Goal: Download file/media

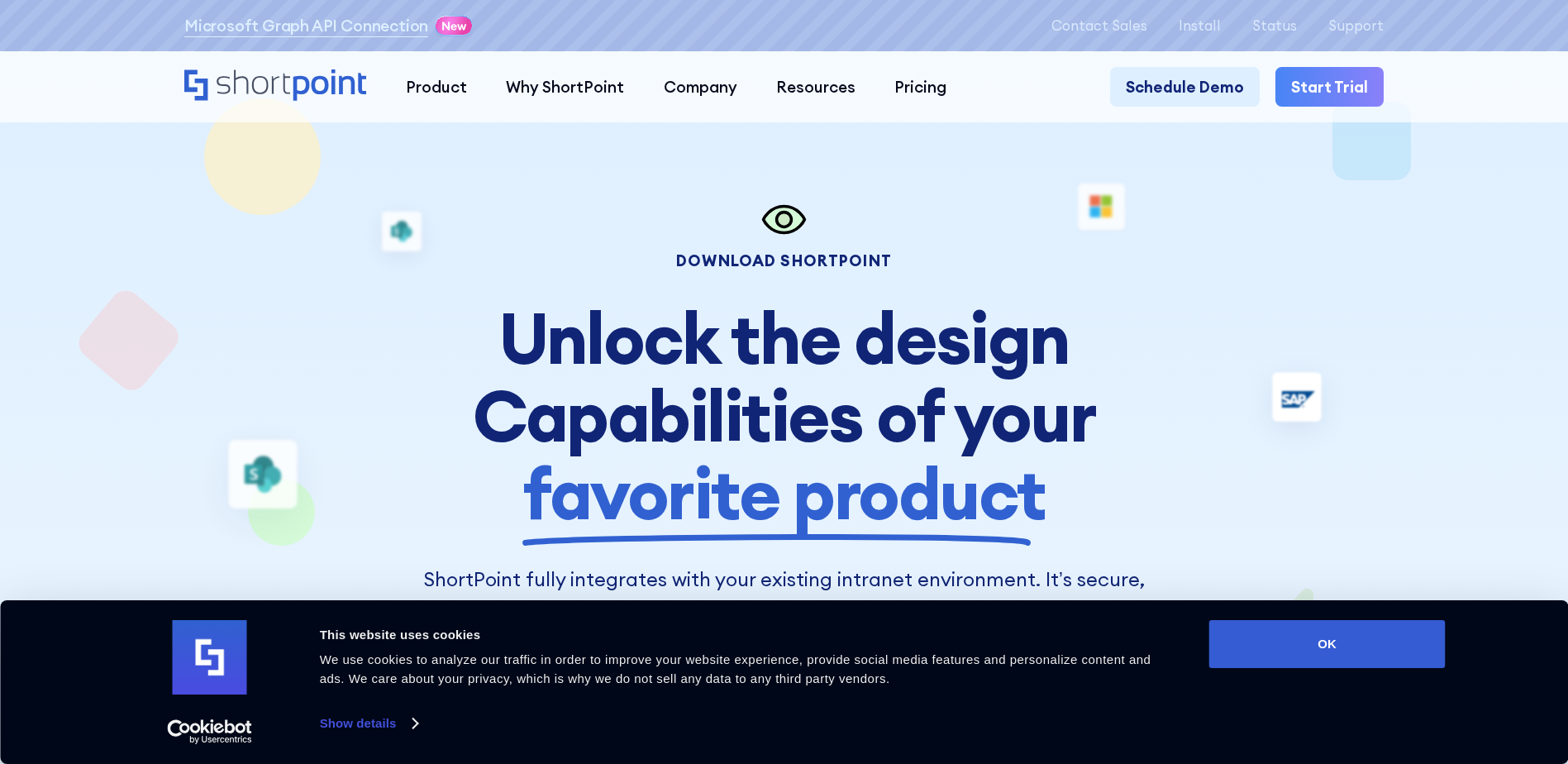
click at [816, 264] on div "Download Shortpoint" at bounding box center [784, 261] width 735 height 16
click at [791, 224] on icon at bounding box center [784, 219] width 15 height 15
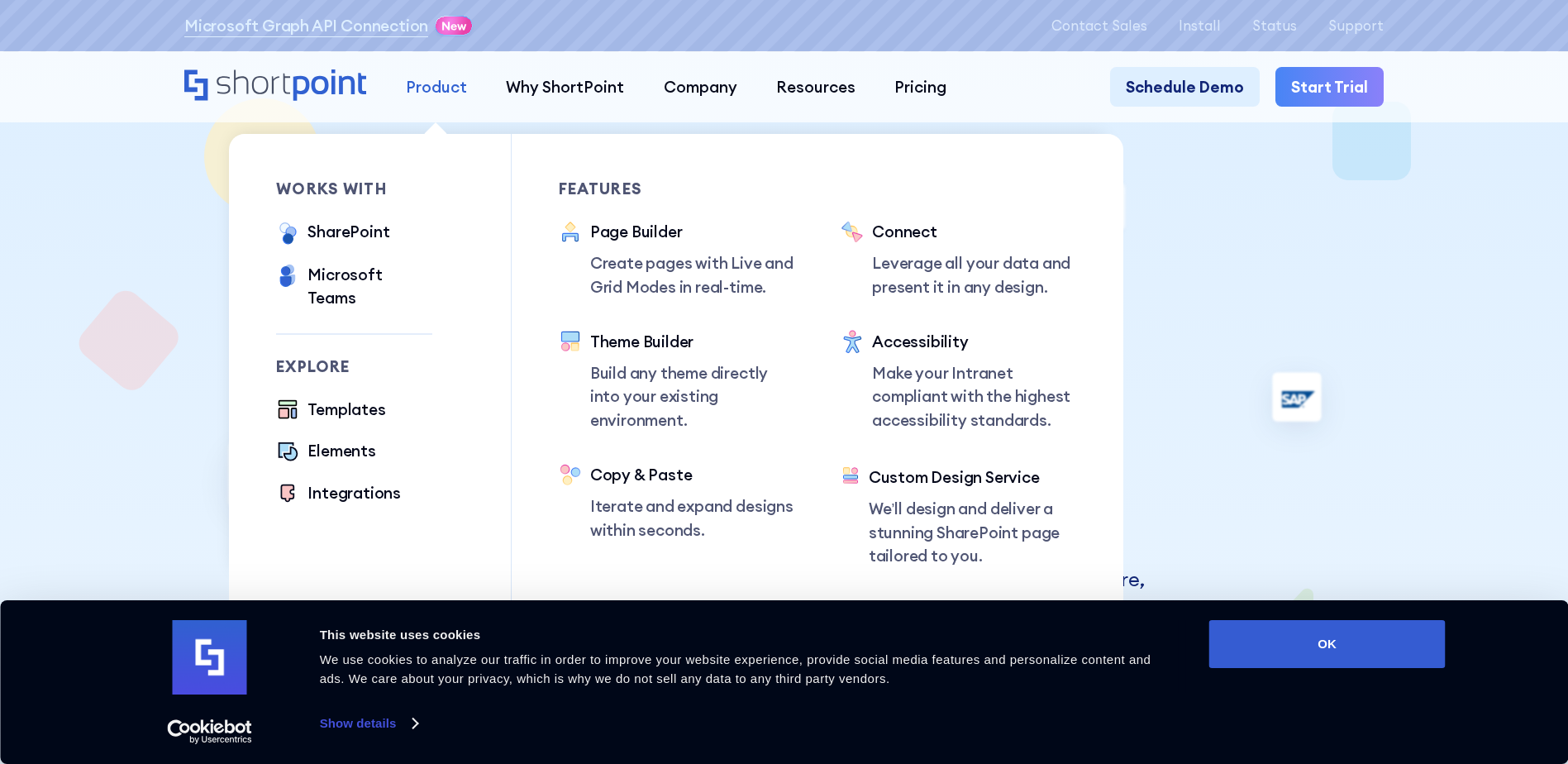
click at [439, 72] on link "Product" at bounding box center [436, 86] width 100 height 39
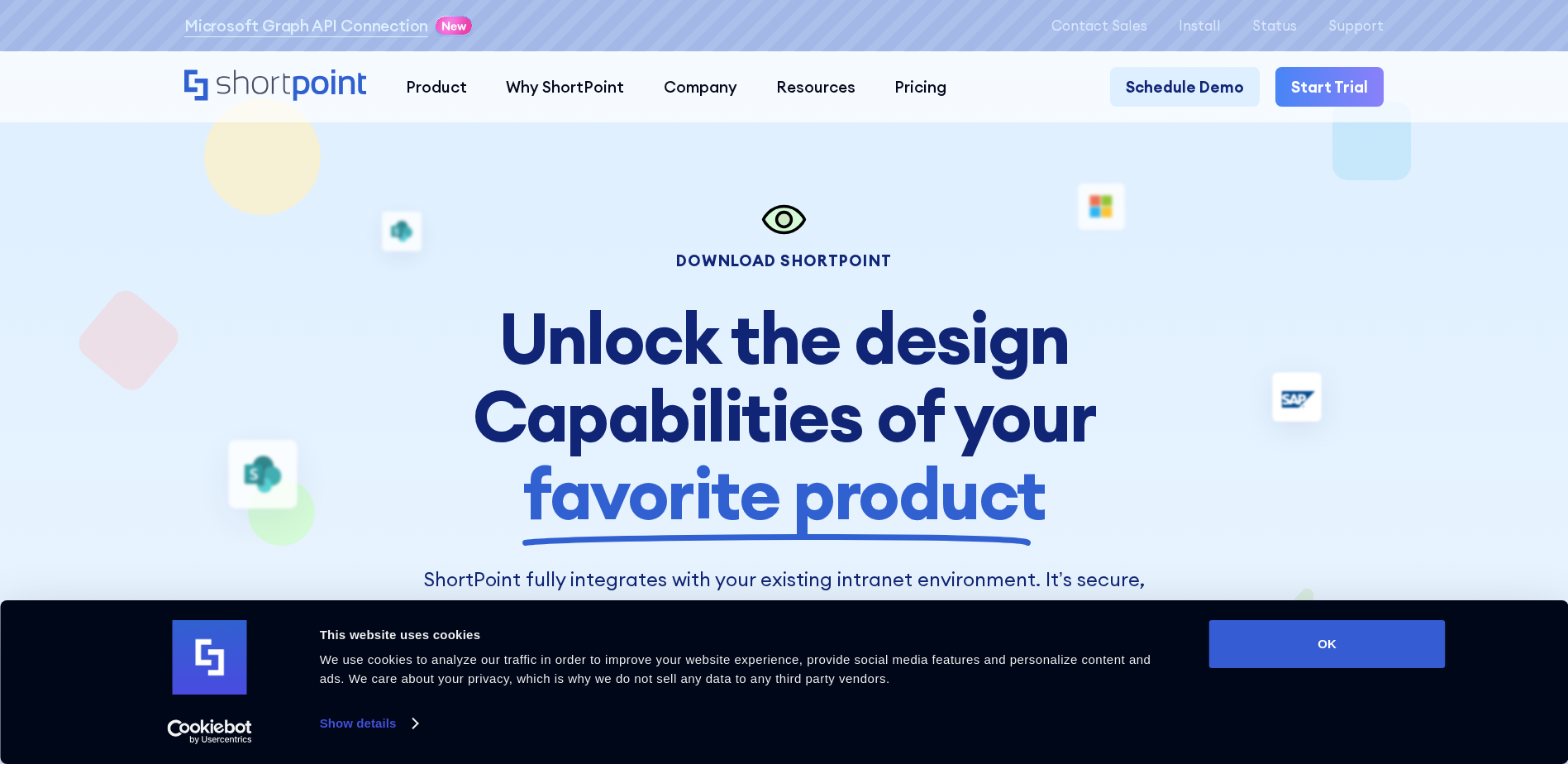
click at [185, 364] on div "Download Shortpoint Unlock the design Capabilities of your favorite product Sho…" at bounding box center [784, 439] width 1200 height 486
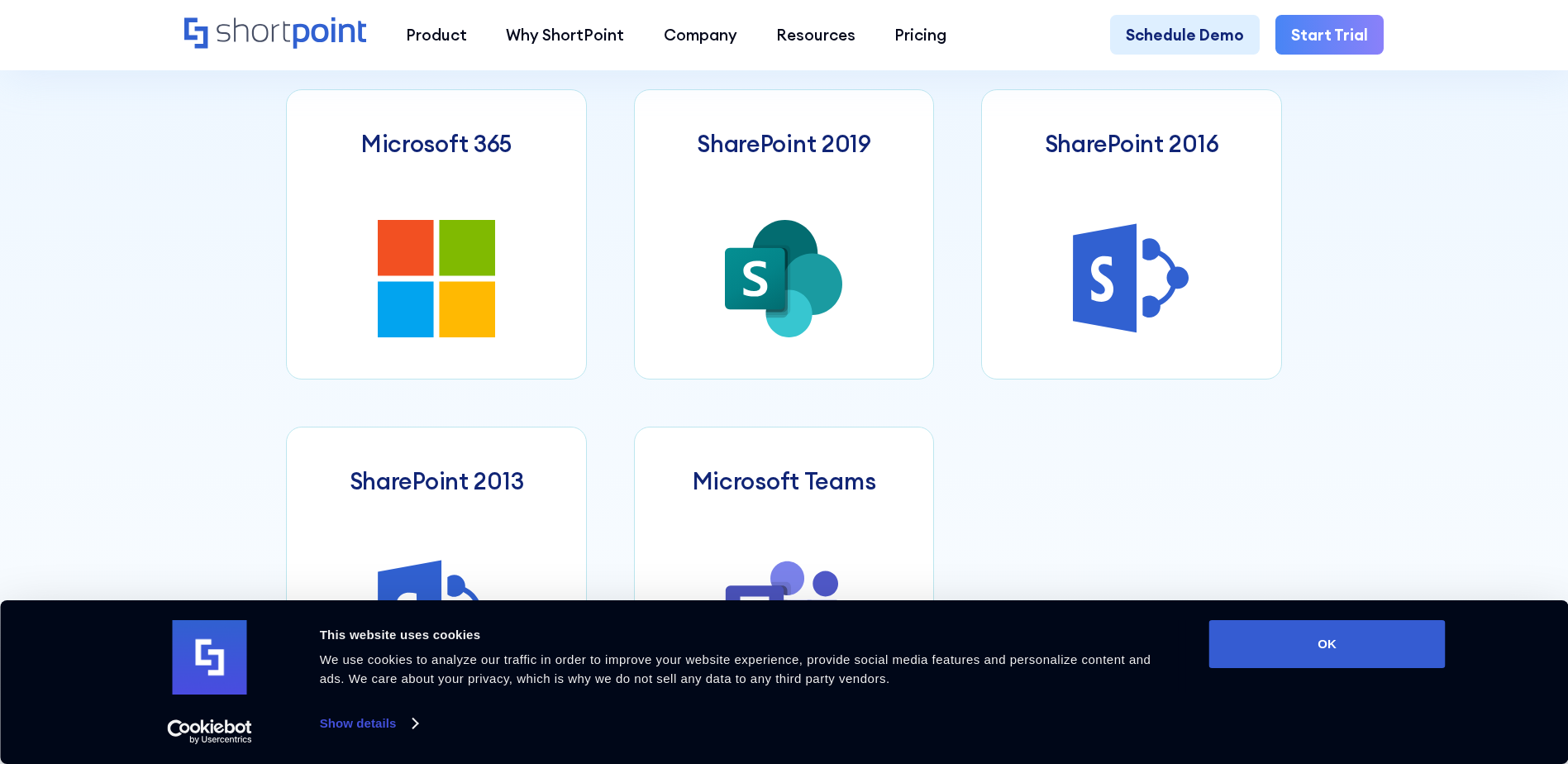
scroll to position [992, 0]
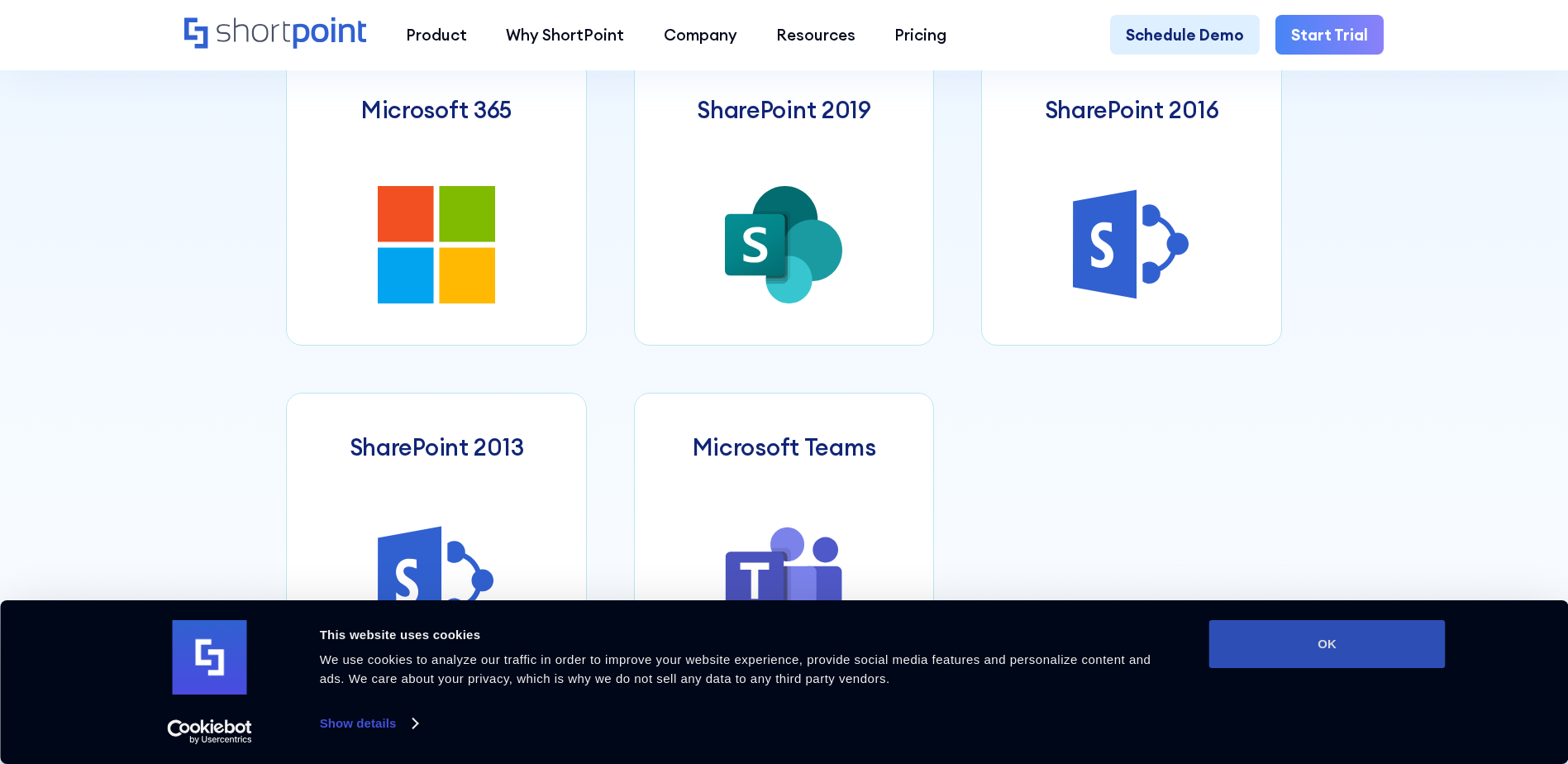
click at [1332, 650] on button "OK" at bounding box center [1328, 644] width 236 height 48
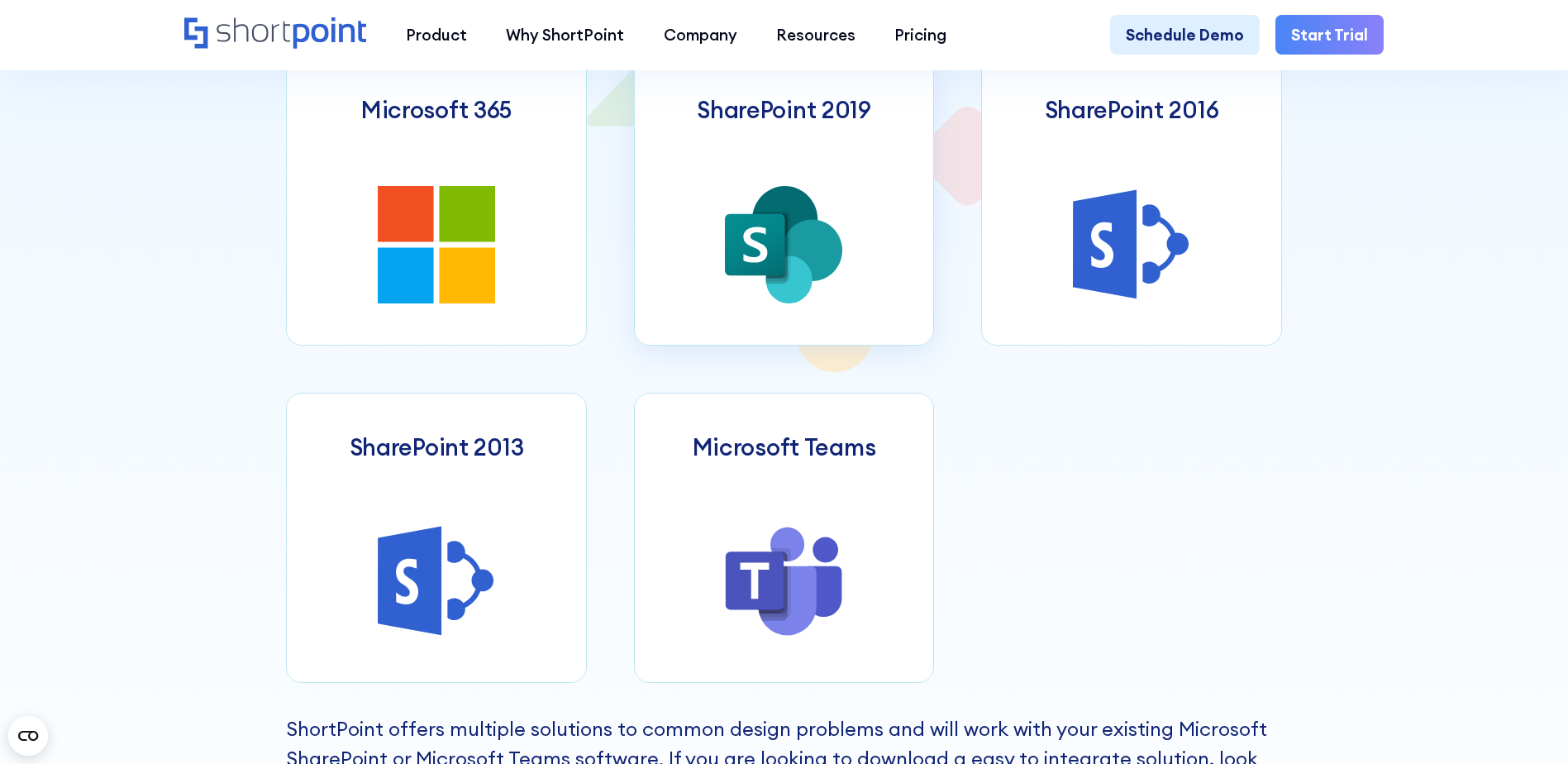
click at [782, 236] on icon at bounding box center [755, 244] width 60 height 62
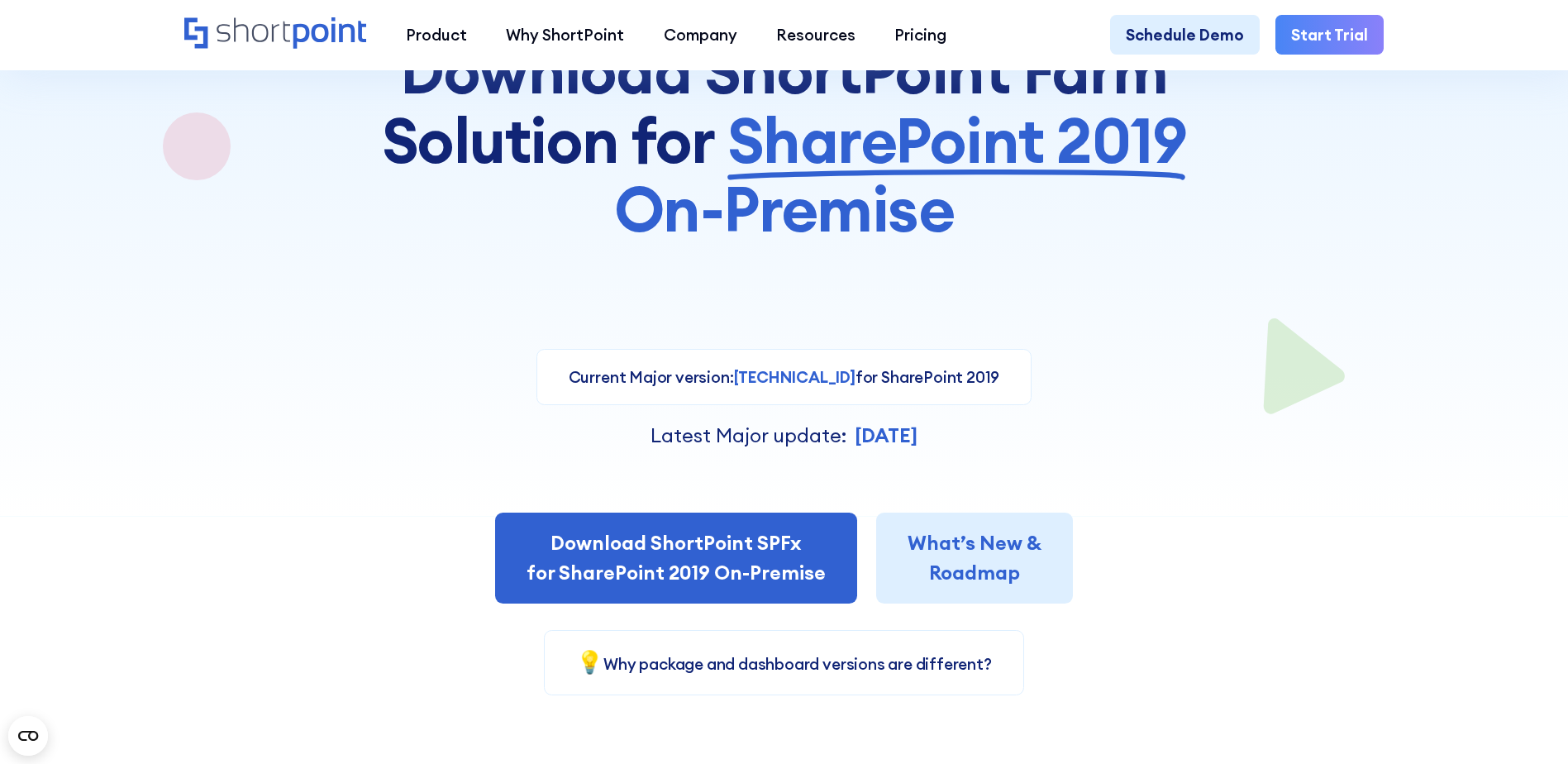
scroll to position [331, 0]
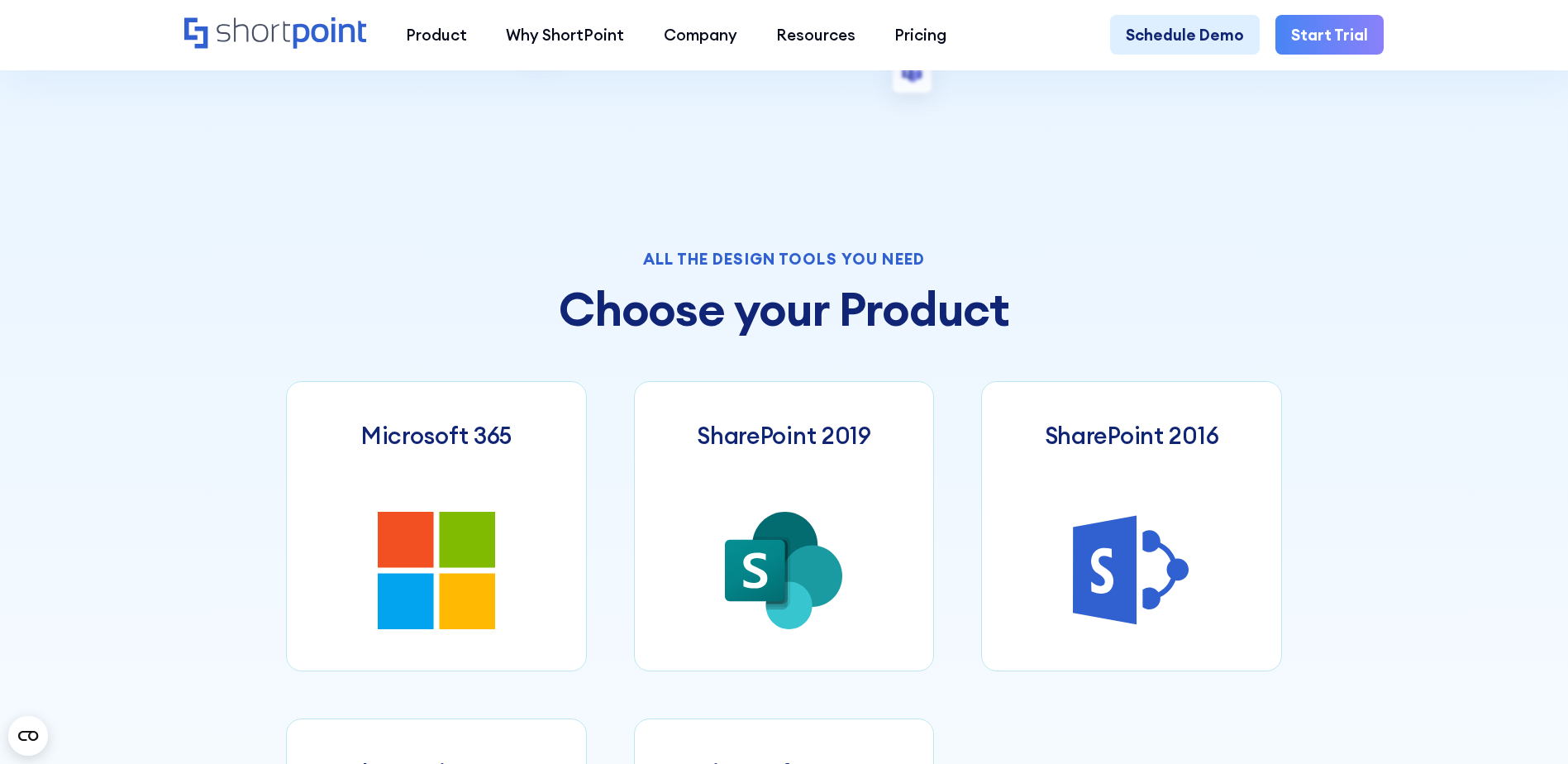
scroll to position [661, 0]
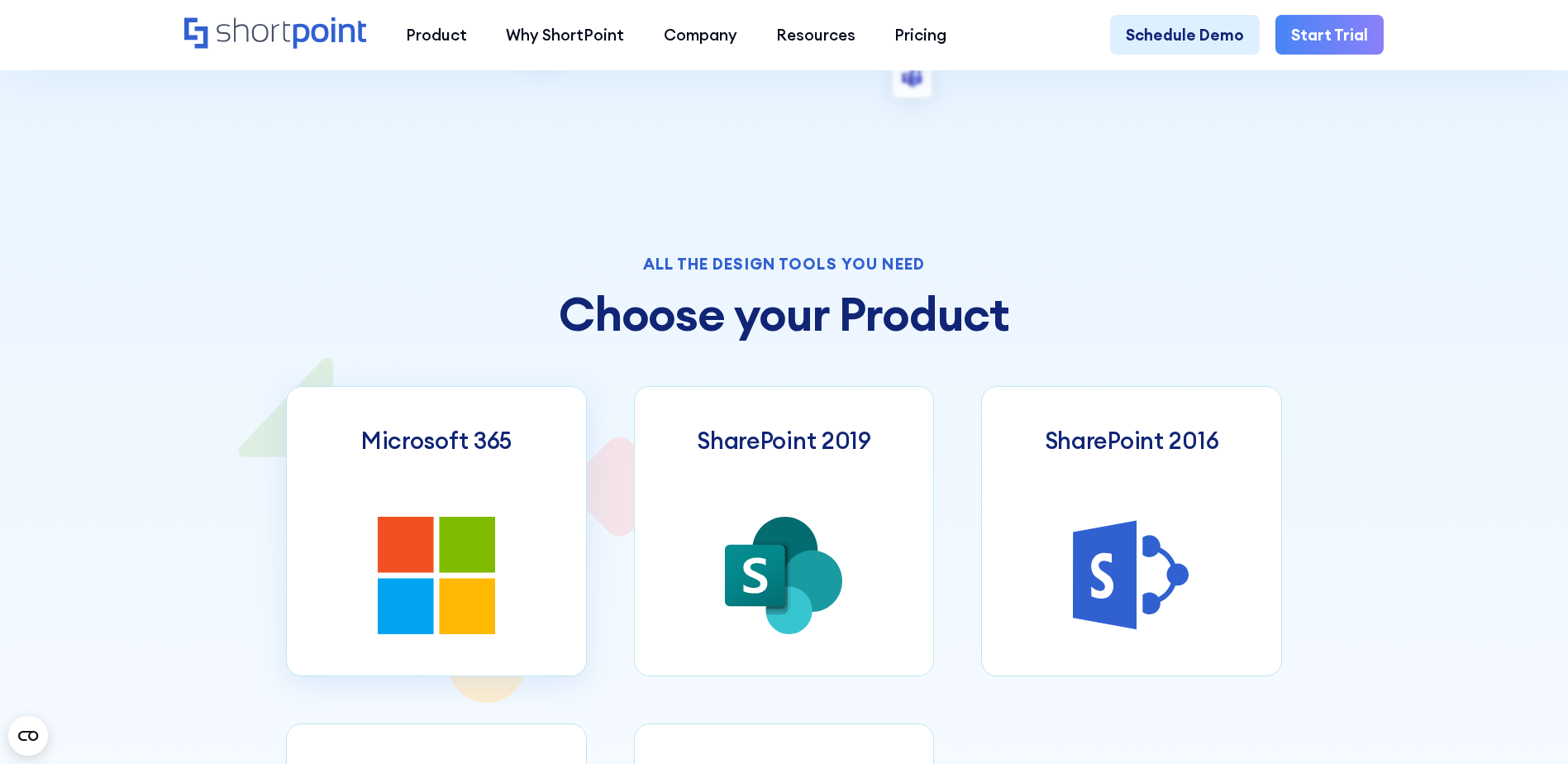
click at [453, 453] on h3 "Microsoft 365" at bounding box center [437, 441] width 151 height 28
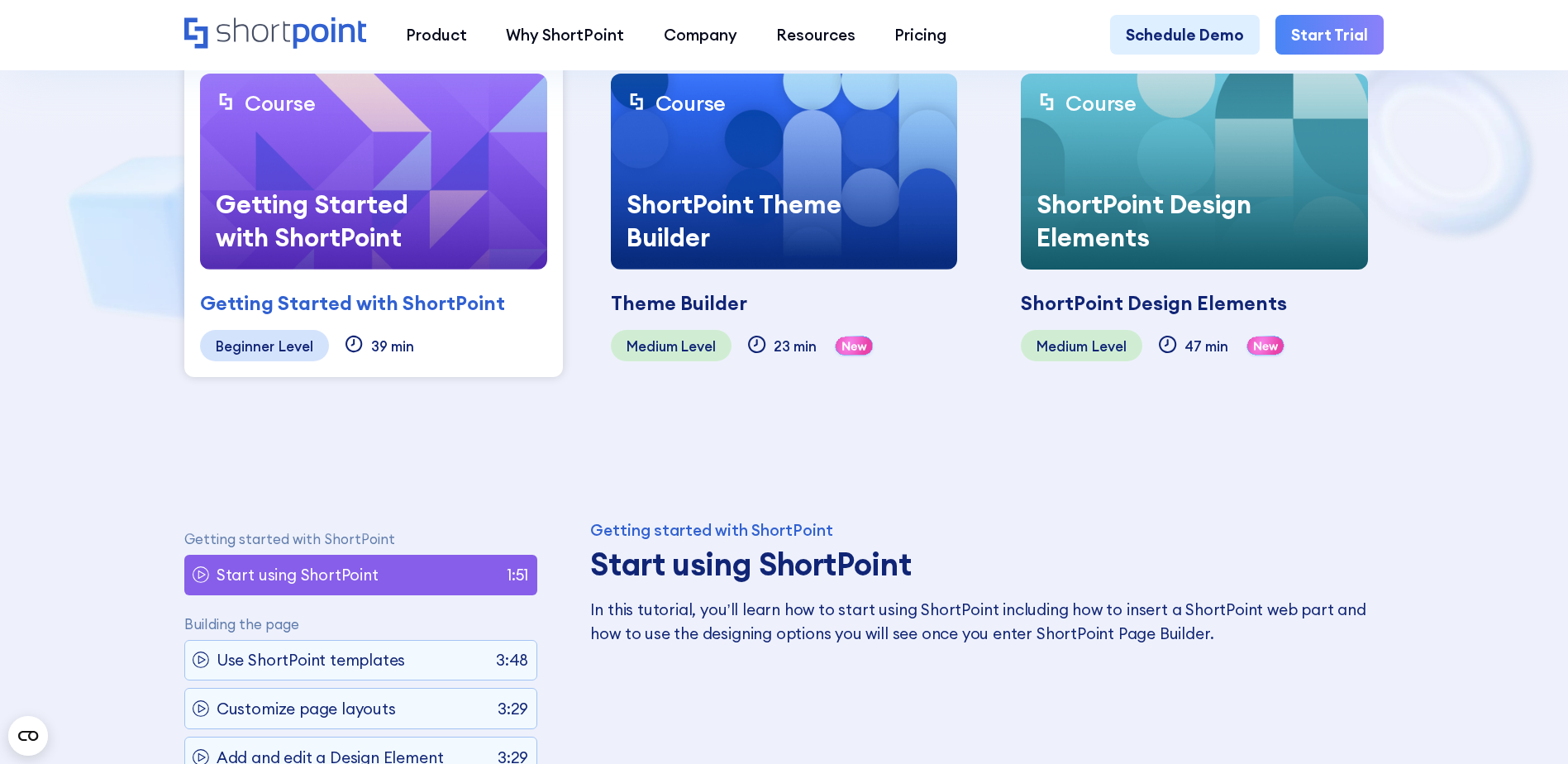
scroll to position [414, 0]
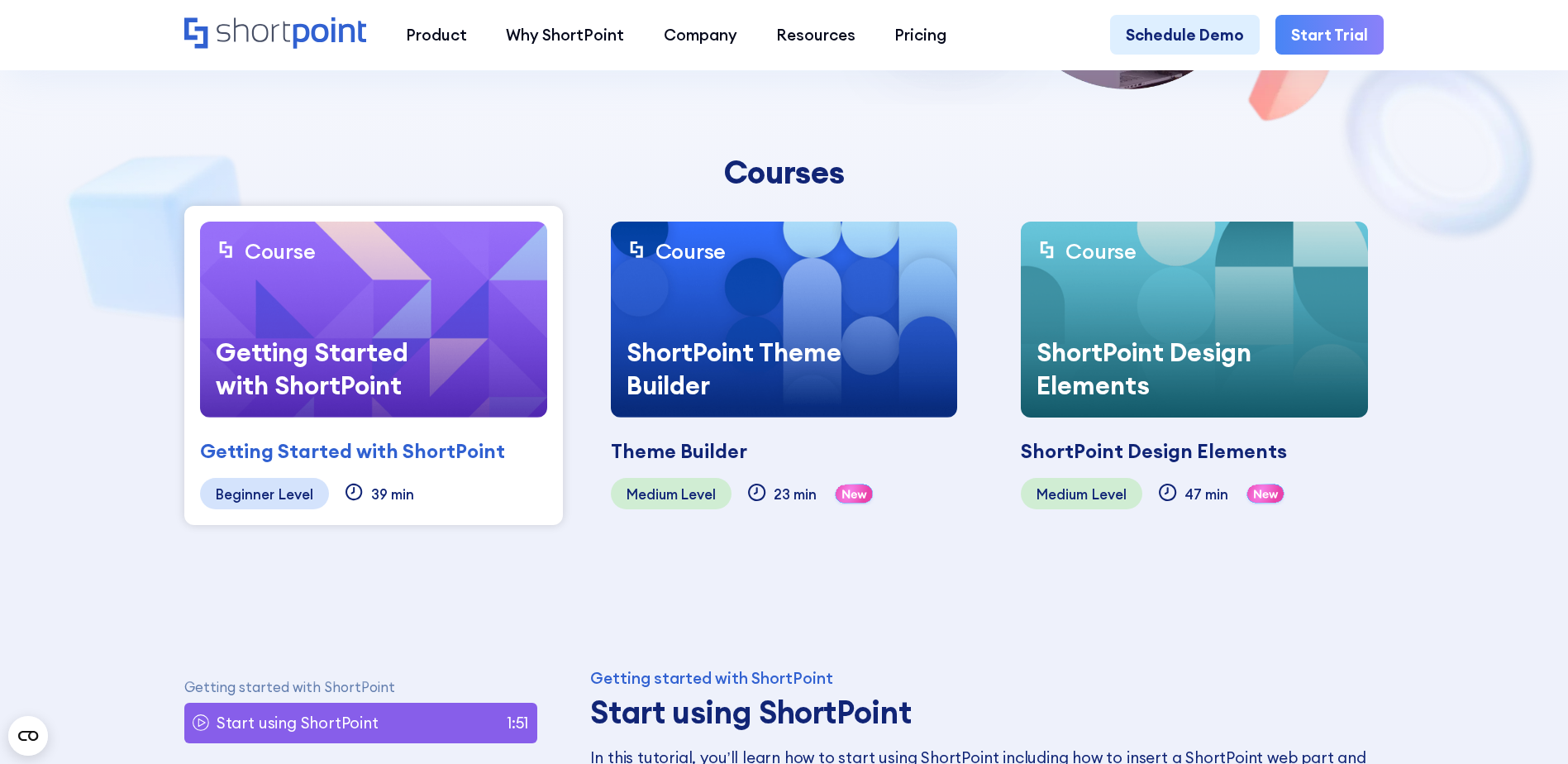
click at [338, 265] on img at bounding box center [373, 319] width 347 height 196
click at [303, 453] on div "Getting Started with ShortPoint" at bounding box center [352, 452] width 305 height 30
click at [339, 333] on div "Getting Started with ShortPoint" at bounding box center [323, 369] width 248 height 98
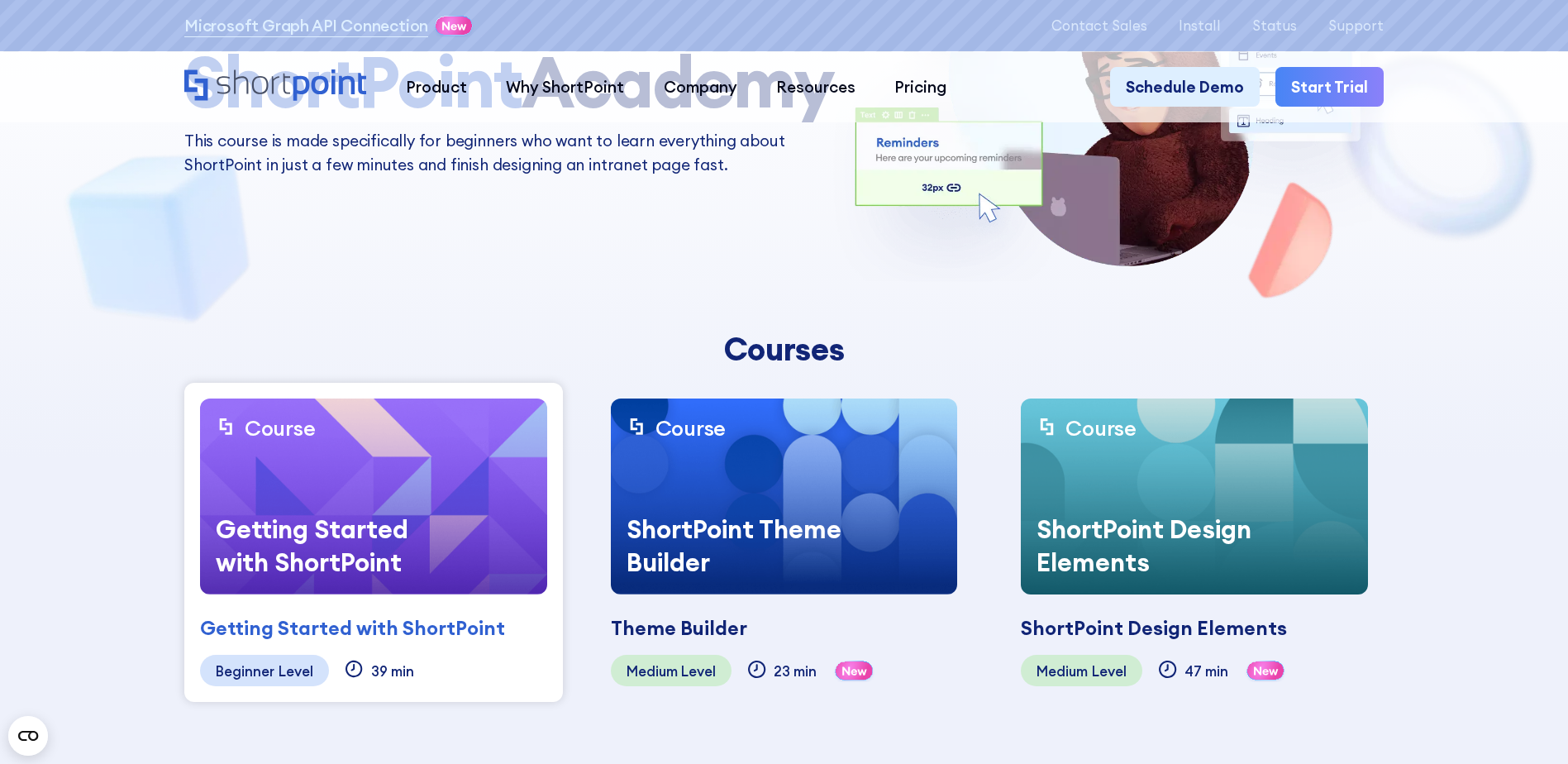
scroll to position [0, 0]
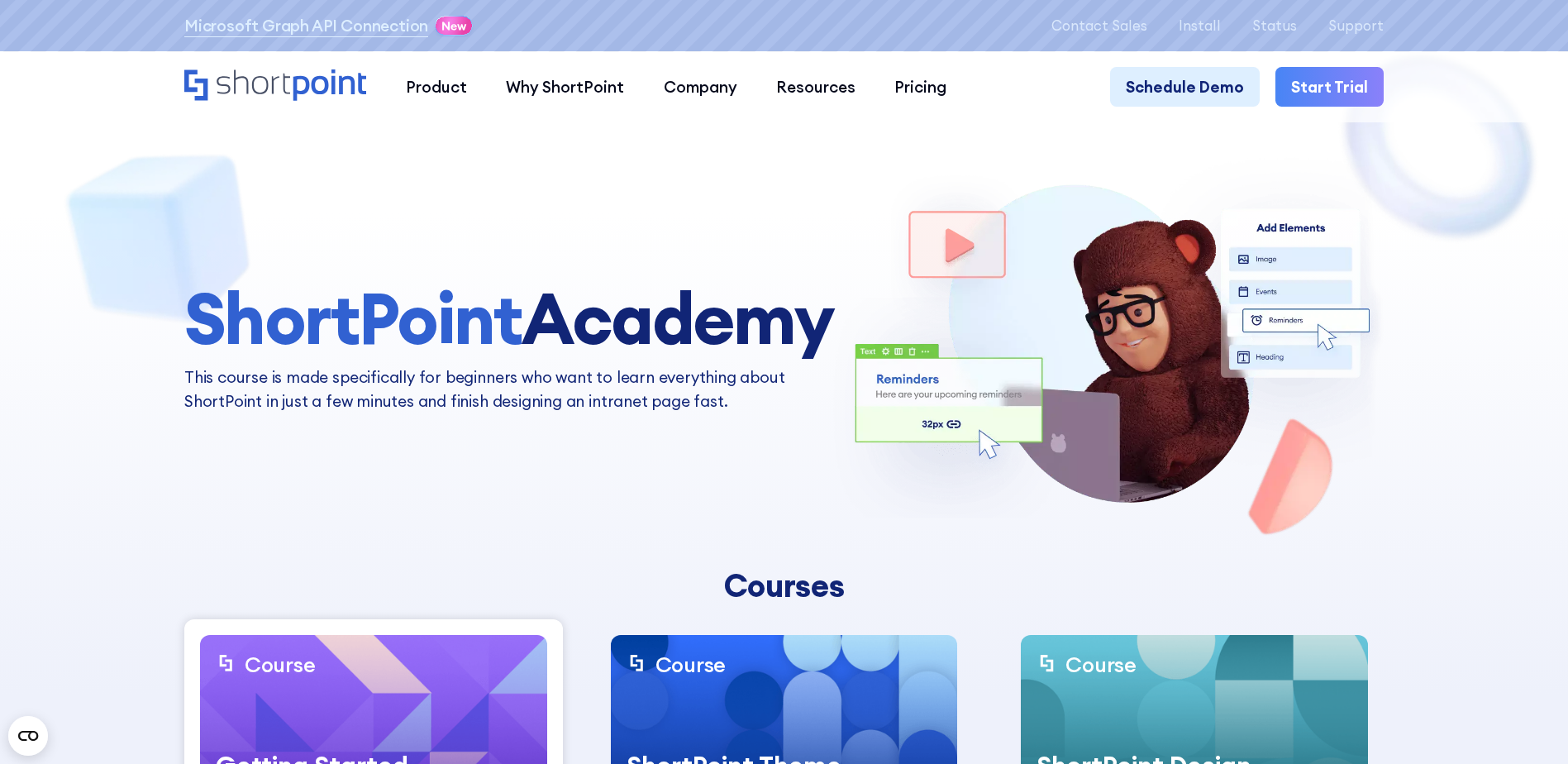
click at [257, 91] on icon "Home" at bounding box center [276, 84] width 183 height 31
